Goal: Navigation & Orientation: Find specific page/section

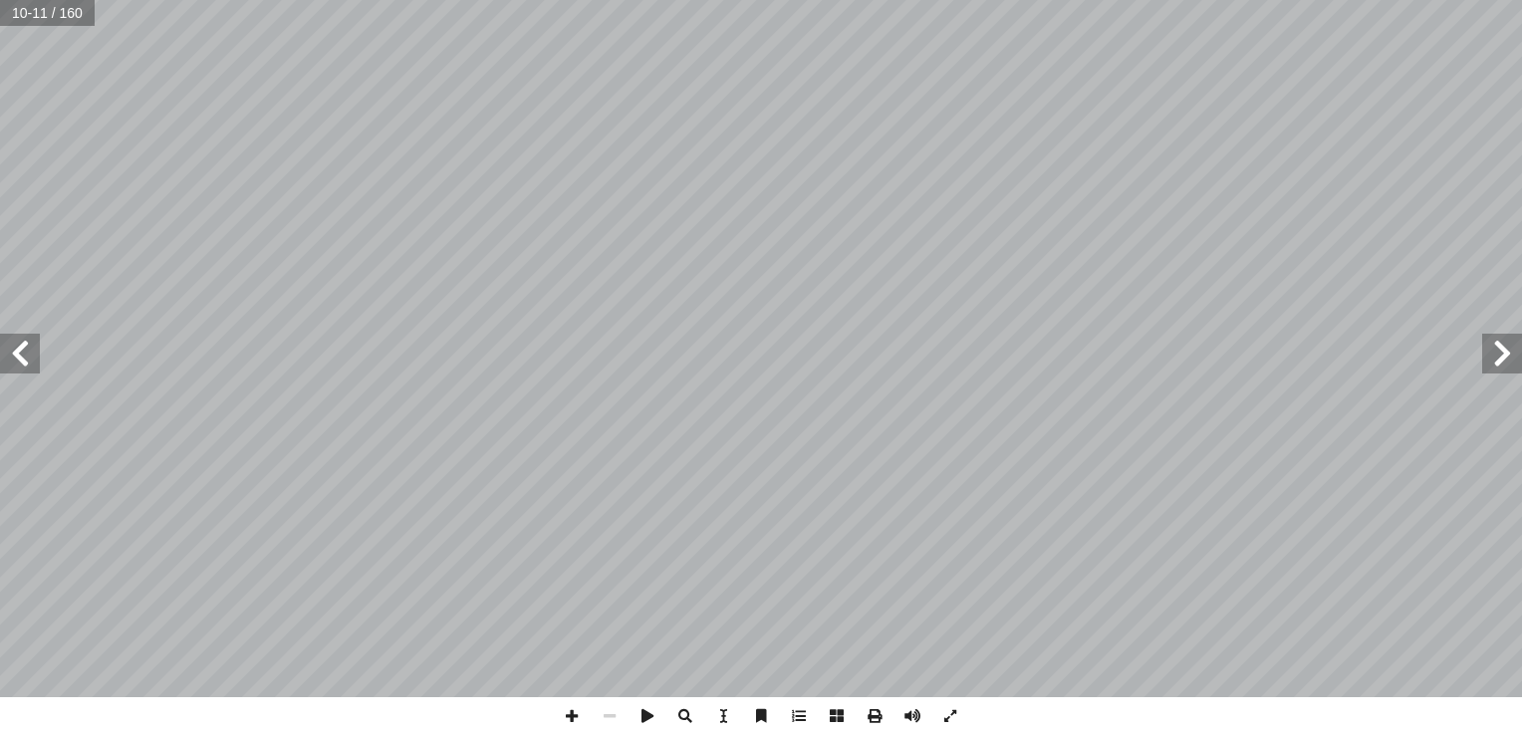
click at [16, 358] on span at bounding box center [20, 354] width 40 height 40
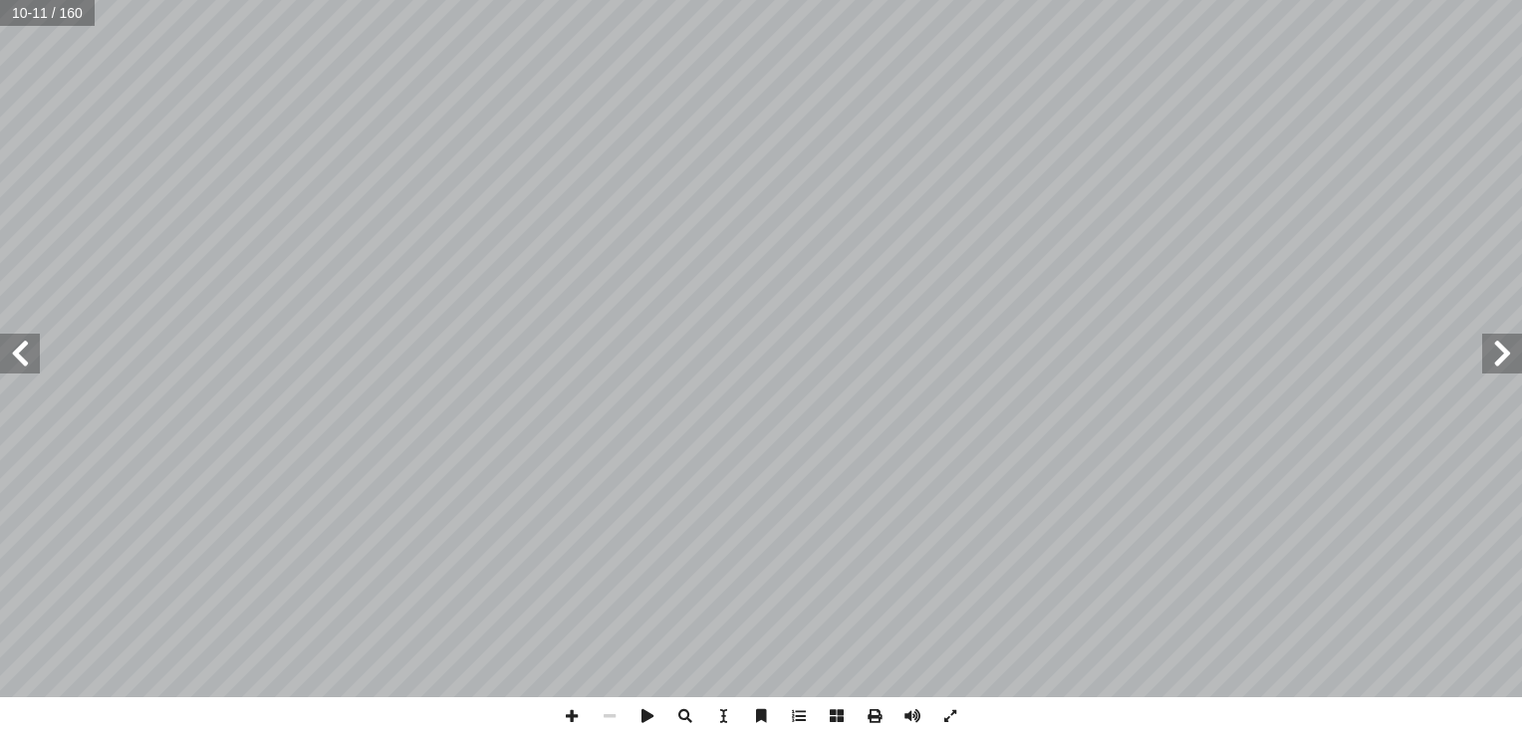
click at [16, 358] on span at bounding box center [20, 354] width 40 height 40
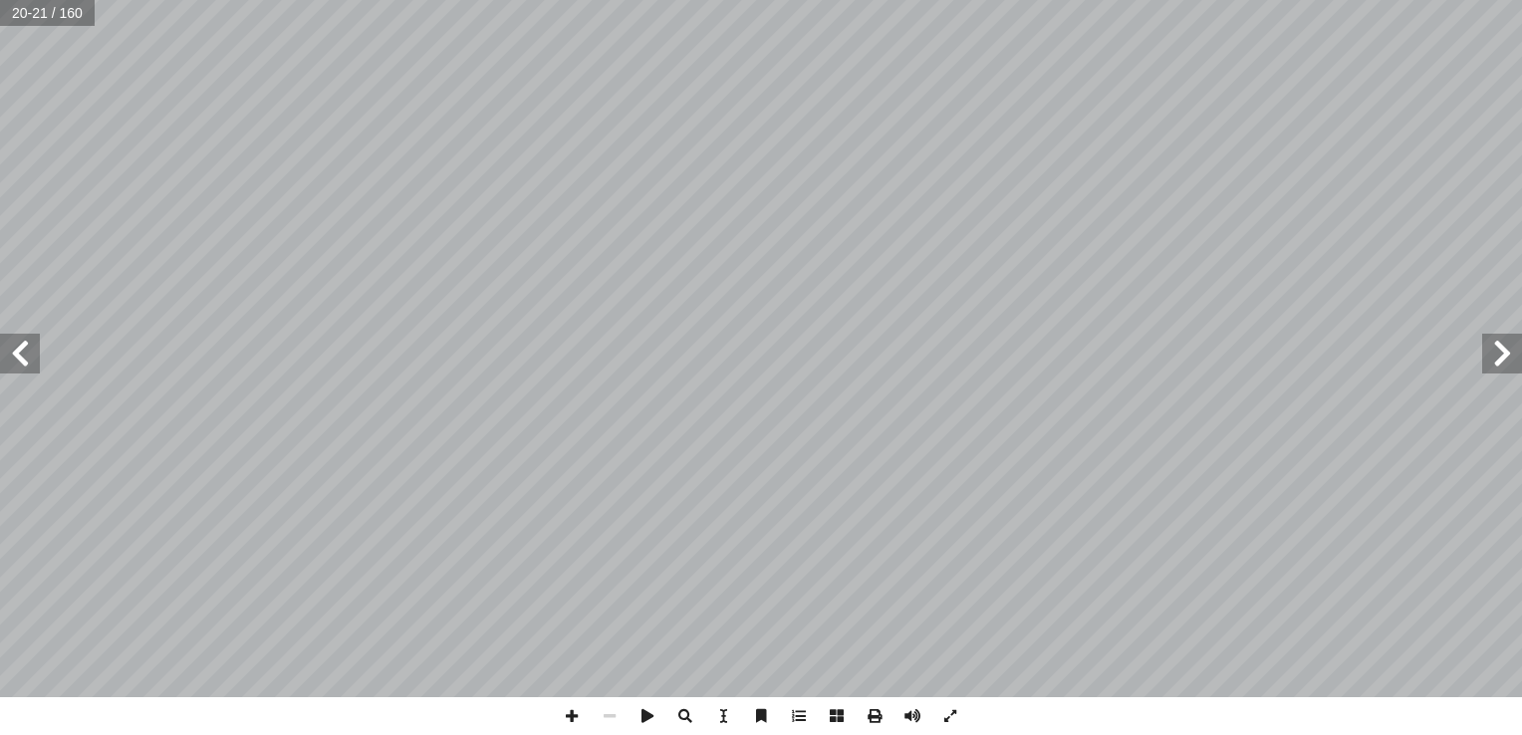
click at [16, 358] on span at bounding box center [20, 354] width 40 height 40
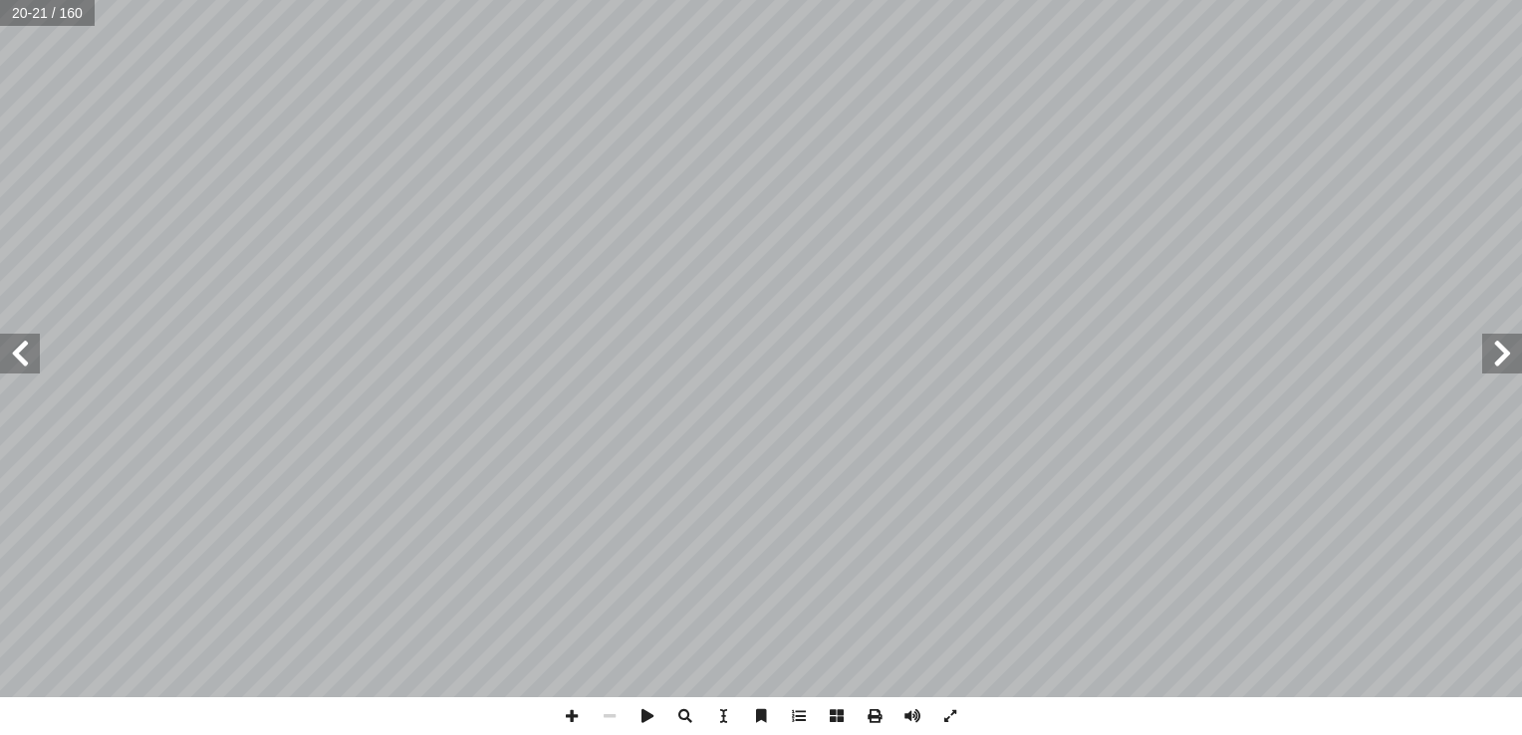
click at [16, 358] on span at bounding box center [20, 354] width 40 height 40
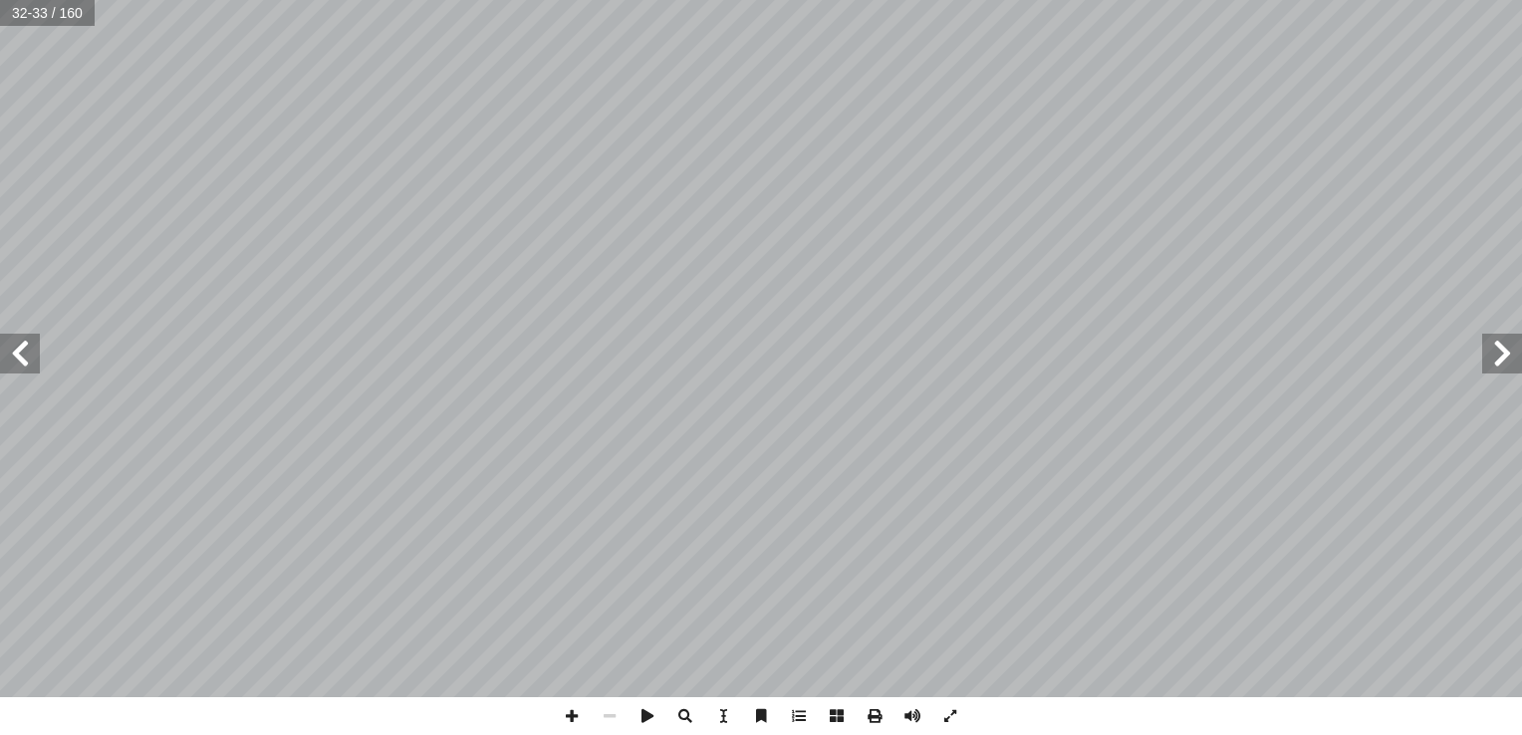
click at [16, 358] on span at bounding box center [20, 354] width 40 height 40
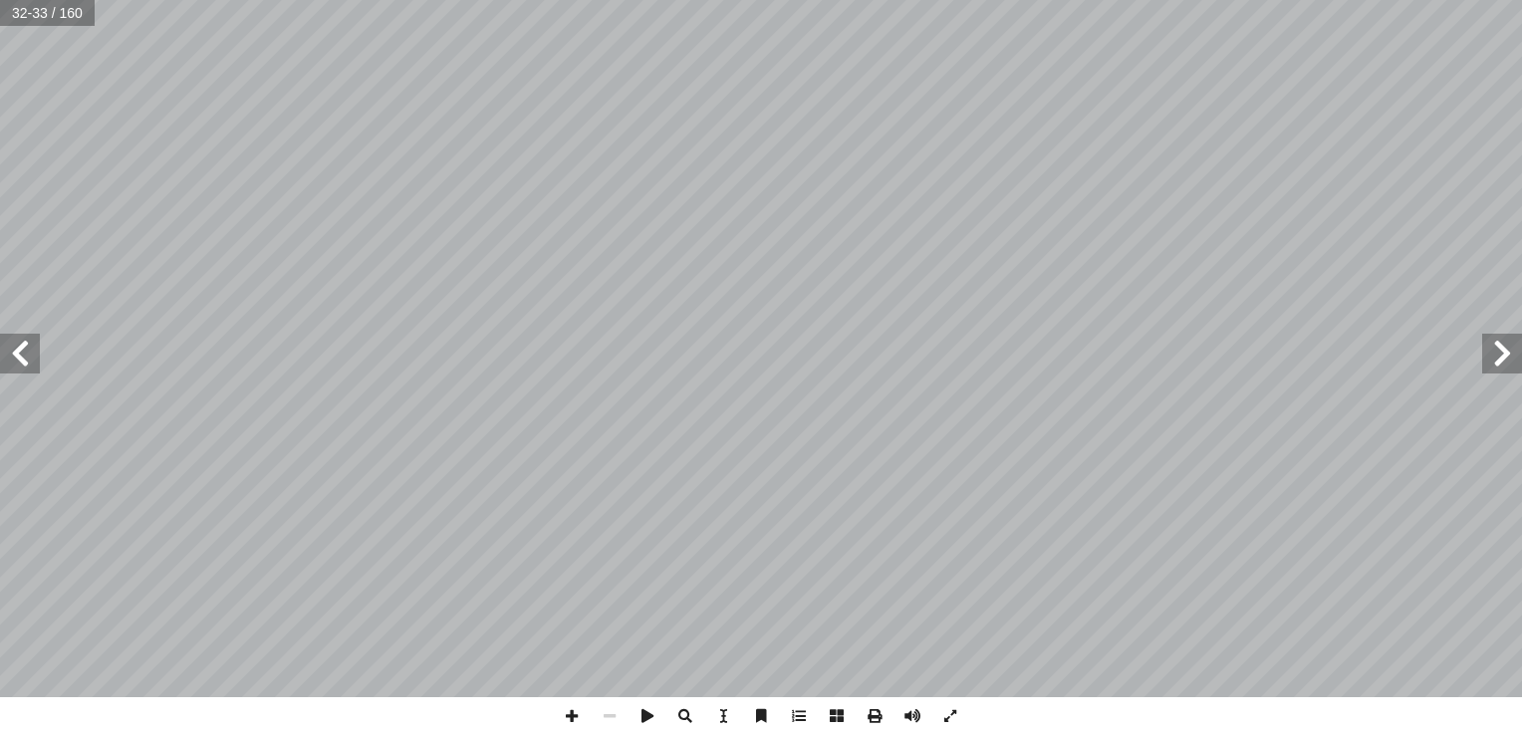
click at [16, 358] on span at bounding box center [20, 354] width 40 height 40
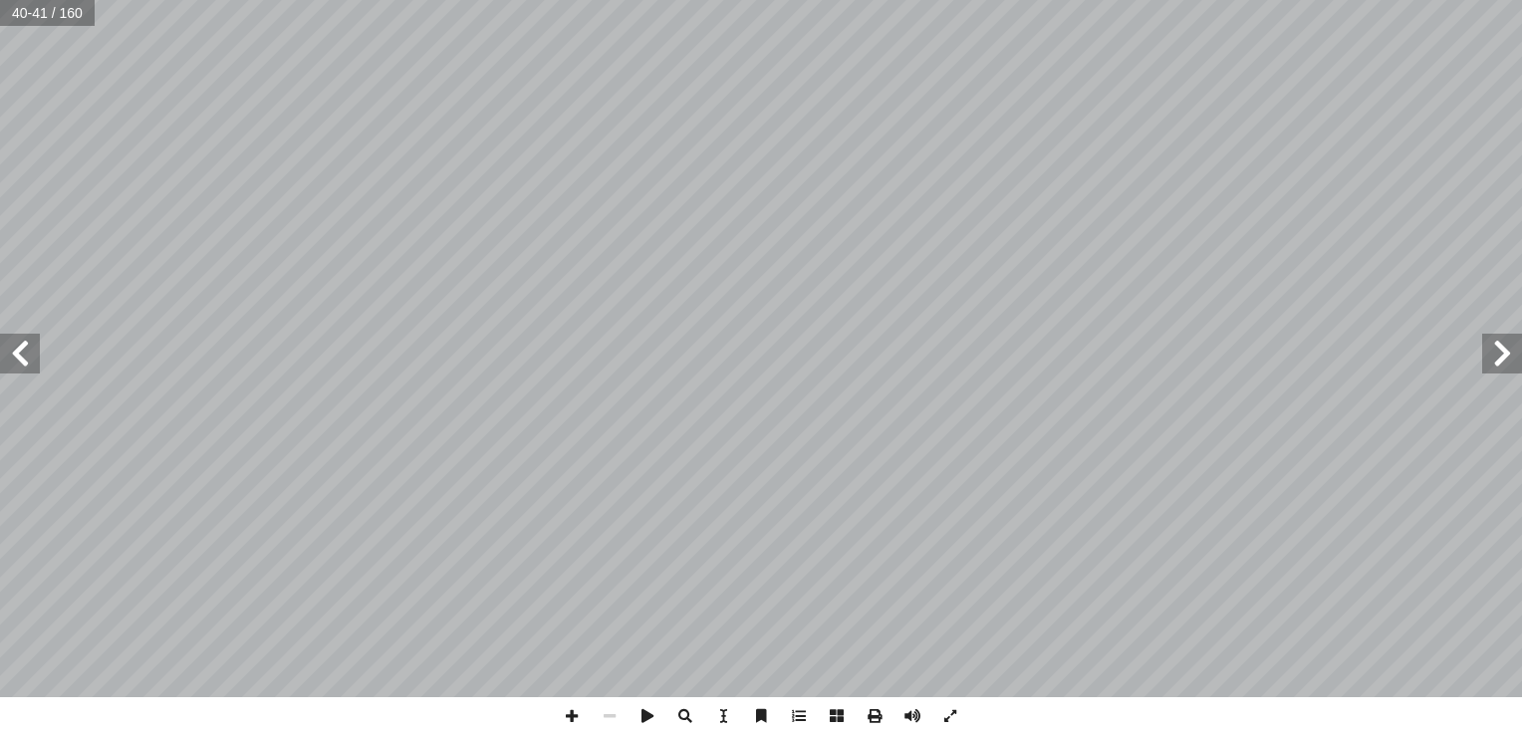
click at [16, 358] on span at bounding box center [20, 354] width 40 height 40
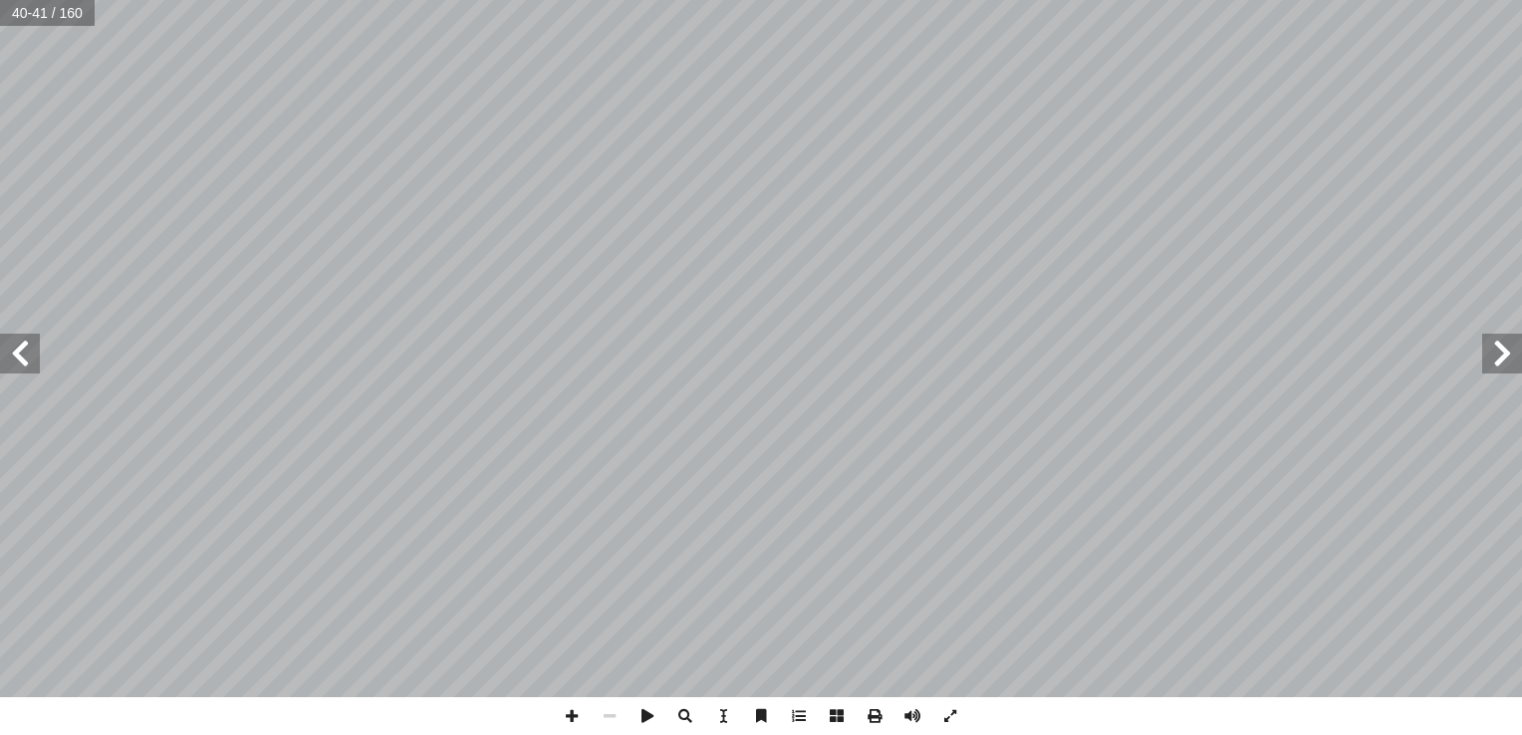
click at [16, 358] on span at bounding box center [20, 354] width 40 height 40
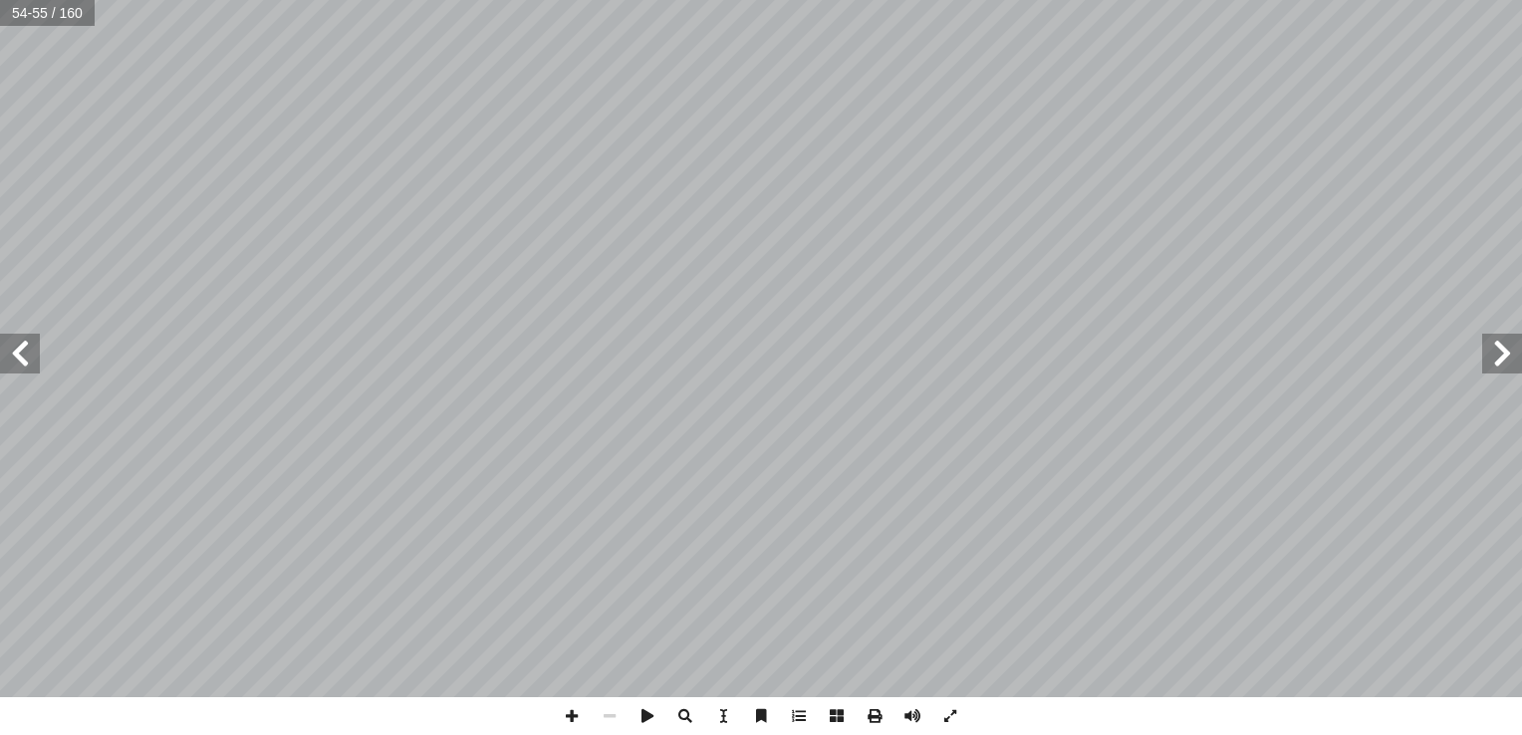
click at [1490, 373] on span at bounding box center [1502, 354] width 40 height 40
click at [959, 717] on span at bounding box center [950, 716] width 38 height 38
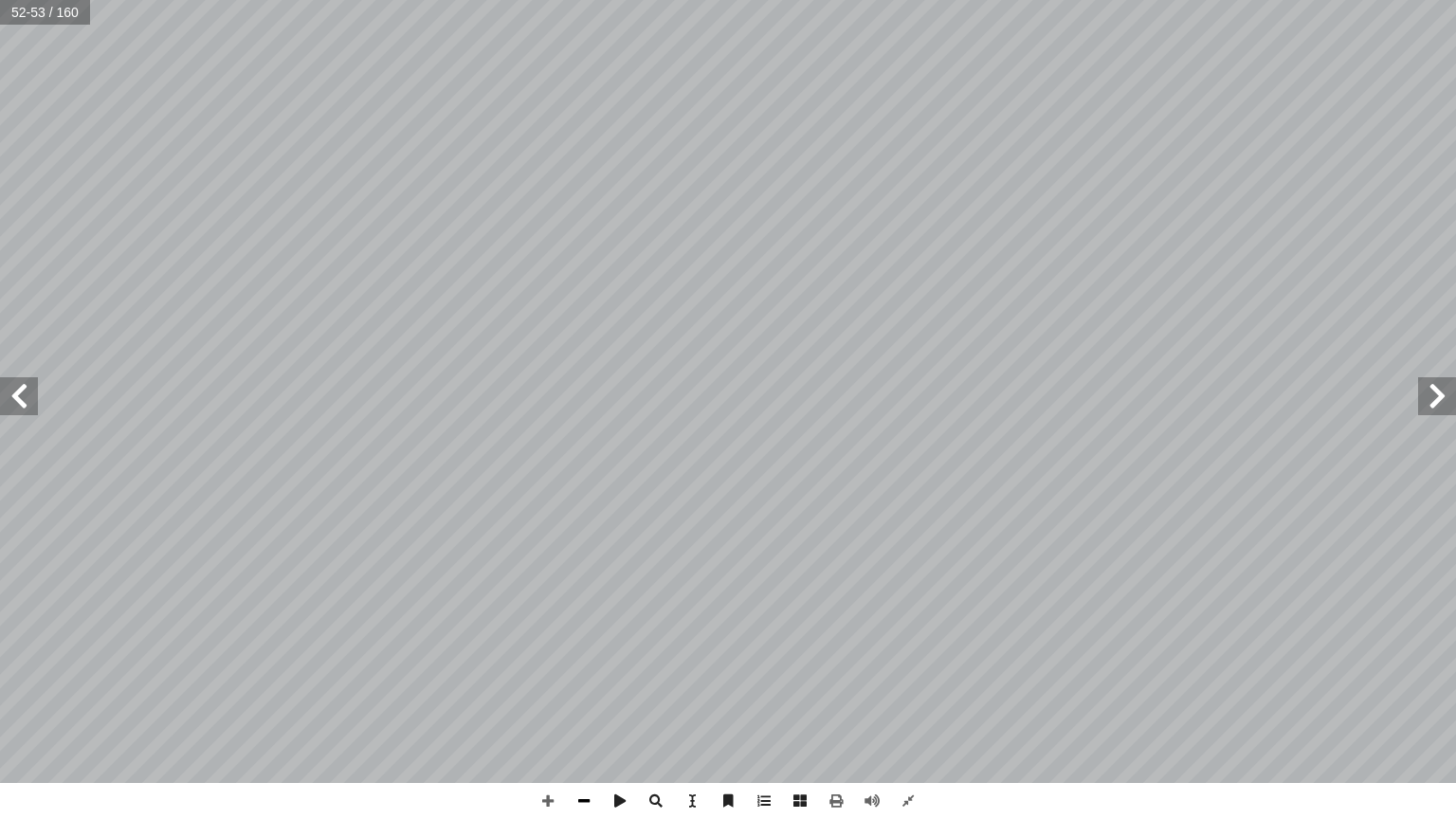
click at [581, 698] on span at bounding box center [584, 801] width 36 height 36
click at [559, 698] on span at bounding box center [548, 801] width 36 height 36
click at [917, 698] on span at bounding box center [908, 801] width 36 height 36
